Goal: Task Accomplishment & Management: Manage account settings

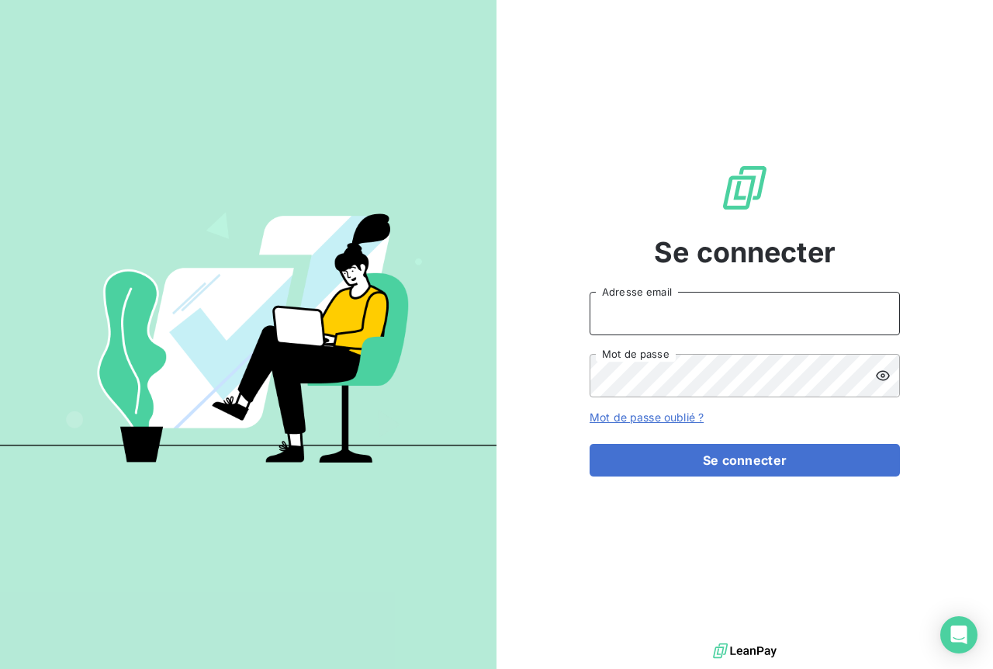
type input "[EMAIL_ADDRESS][DOMAIN_NAME]"
click at [985, 662] on div at bounding box center [745, 653] width 497 height 29
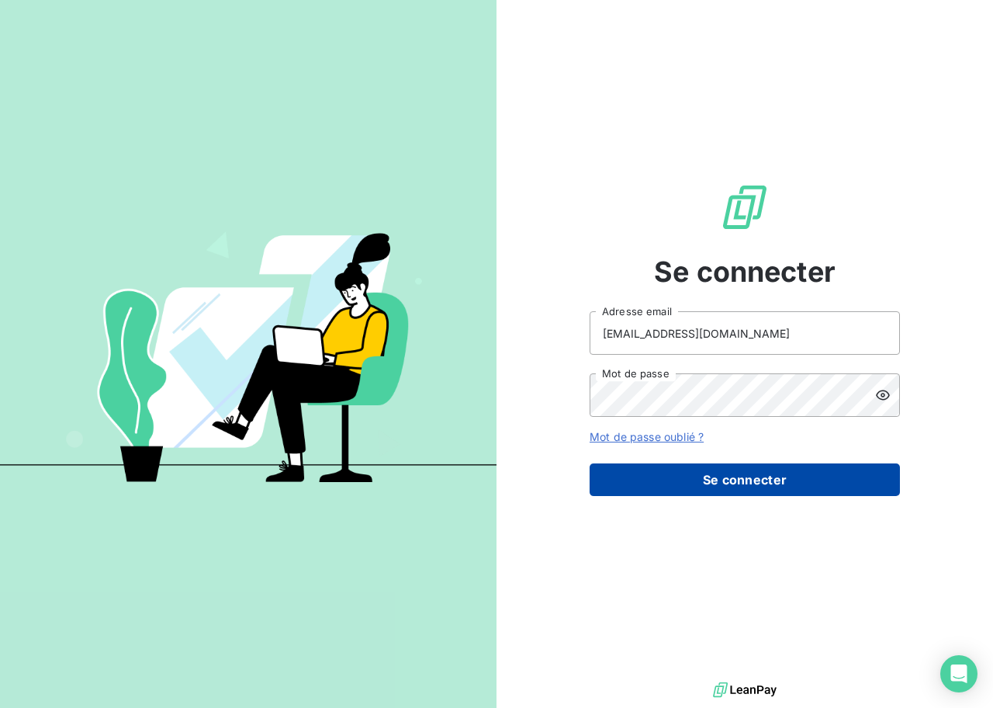
click at [690, 473] on button "Se connecter" at bounding box center [745, 479] width 310 height 33
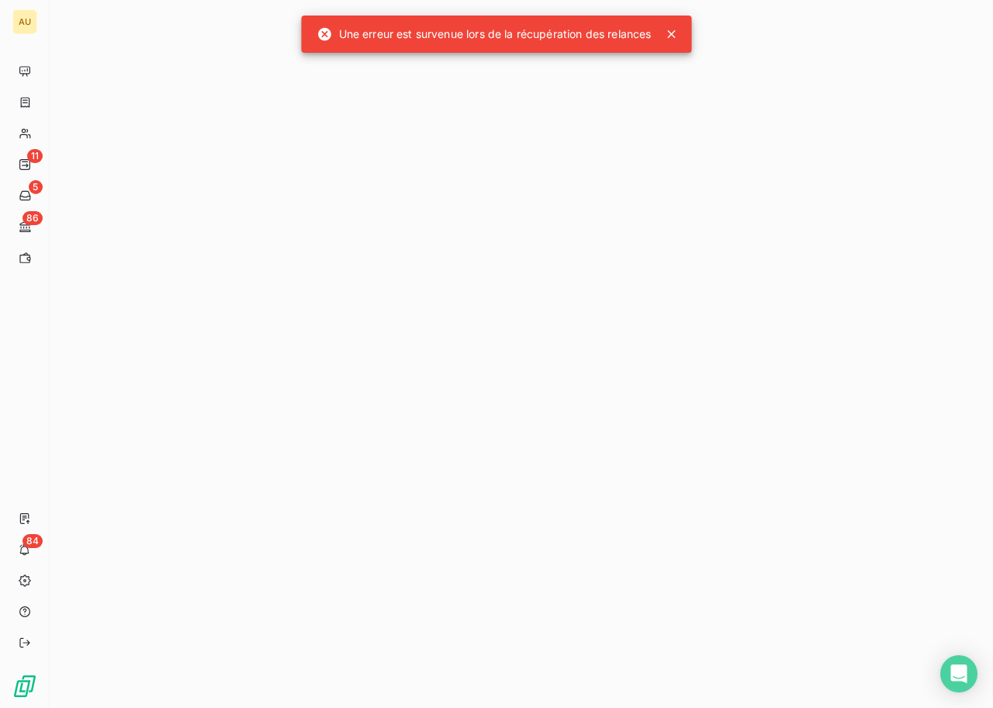
click at [674, 29] on icon at bounding box center [672, 34] width 16 height 16
